Goal: Information Seeking & Learning: Learn about a topic

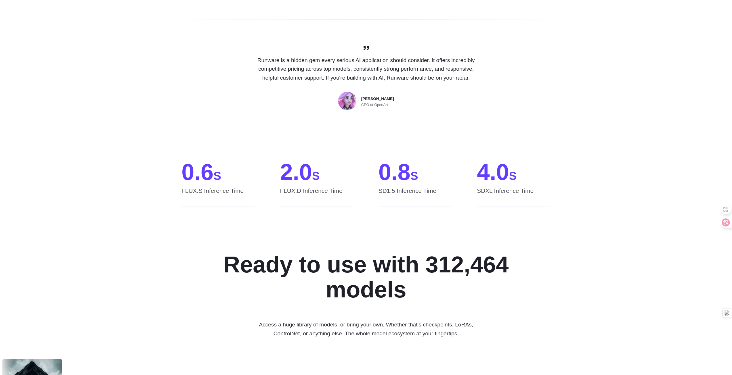
scroll to position [316, 0]
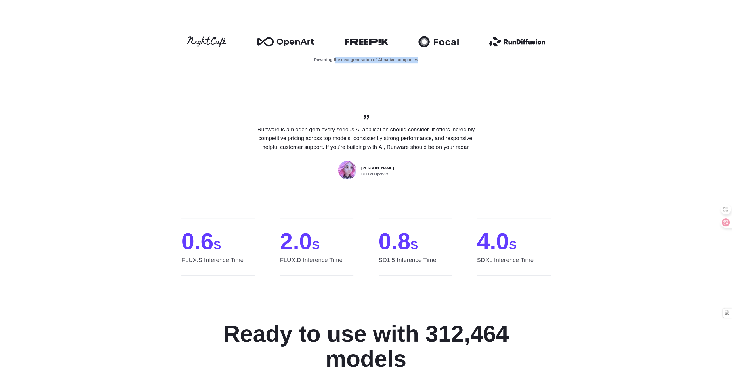
drag, startPoint x: 320, startPoint y: 152, endPoint x: 451, endPoint y: 151, distance: 130.5
click at [451, 63] on p "Powering the next generation of AI-native companies" at bounding box center [366, 60] width 400 height 7
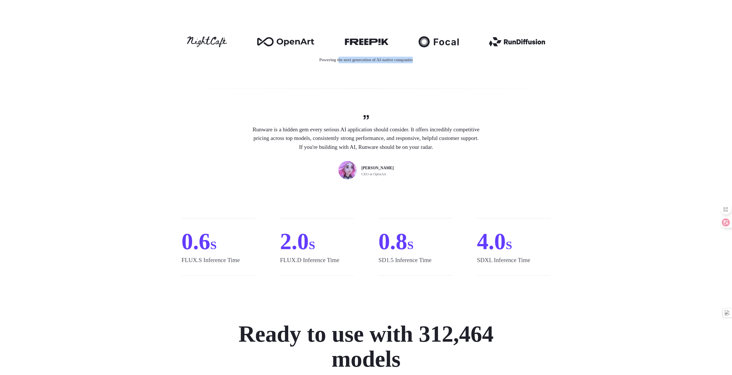
click at [355, 81] on div "Powering the next generation of AI-native companies" at bounding box center [366, 50] width 732 height 64
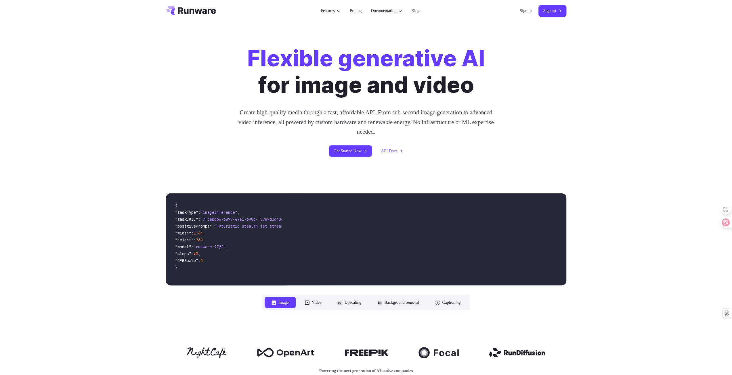
scroll to position [0, 0]
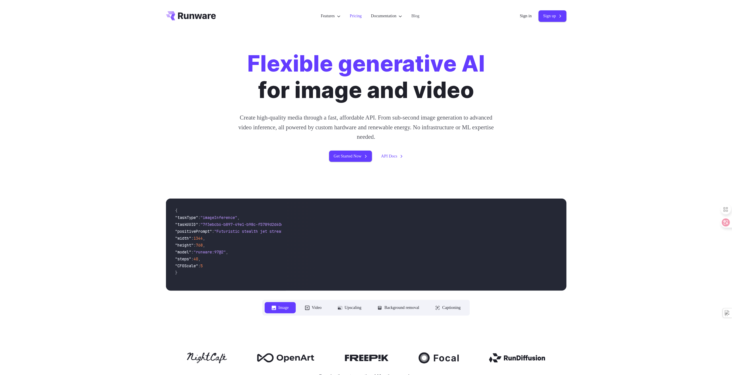
click at [351, 19] on link "Pricing" at bounding box center [356, 16] width 12 height 7
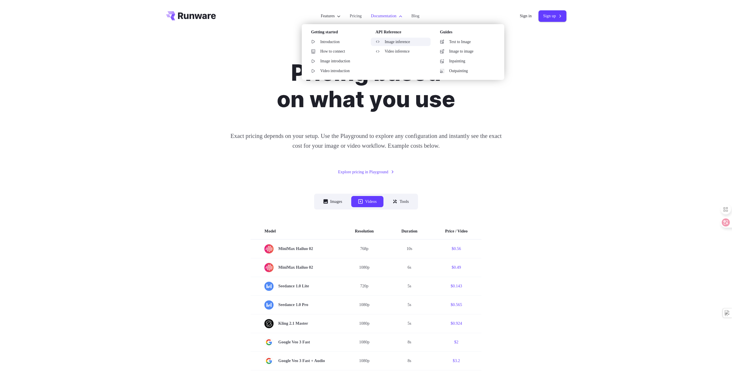
click at [402, 46] on link "Image inference" at bounding box center [401, 42] width 60 height 9
